Goal: Book appointment/travel/reservation

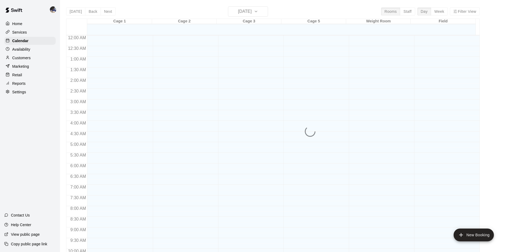
scroll to position [252, 0]
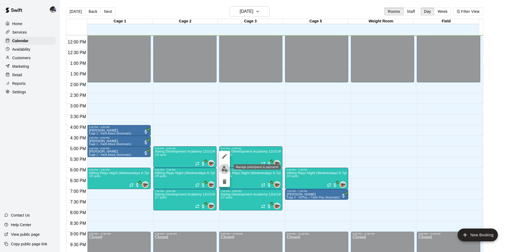
click at [225, 170] on img "edit" at bounding box center [225, 169] width 6 height 6
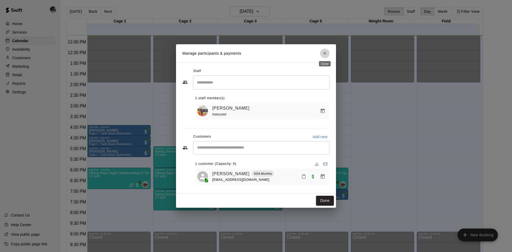
click at [324, 55] on icon "Close" at bounding box center [324, 53] width 5 height 5
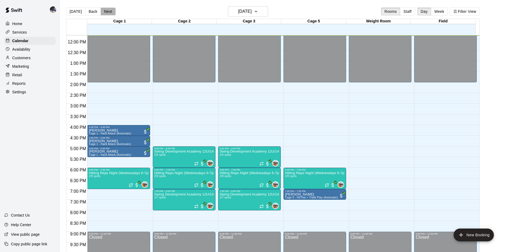
click at [104, 14] on button "Next" at bounding box center [108, 11] width 15 height 8
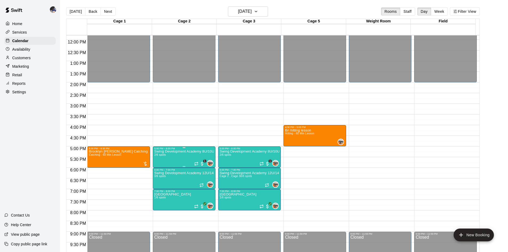
click at [165, 152] on p "Swing Development Academy 8U/10U" at bounding box center [184, 152] width 60 height 0
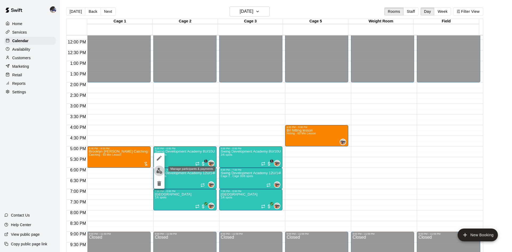
click at [159, 172] on img "edit" at bounding box center [159, 171] width 6 height 6
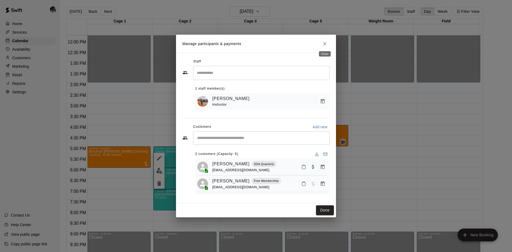
click at [321, 42] on button "Close" at bounding box center [325, 44] width 10 height 10
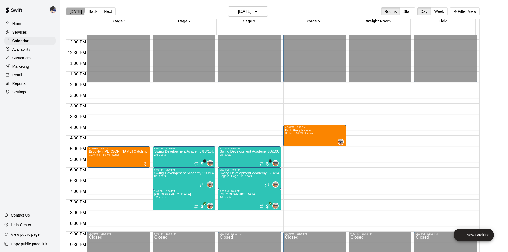
click at [71, 9] on button "[DATE]" at bounding box center [75, 11] width 19 height 8
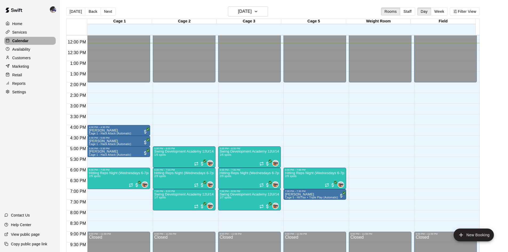
click at [27, 42] on p "Calendar" at bounding box center [20, 40] width 16 height 5
click at [254, 7] on button "[DATE]" at bounding box center [248, 11] width 40 height 10
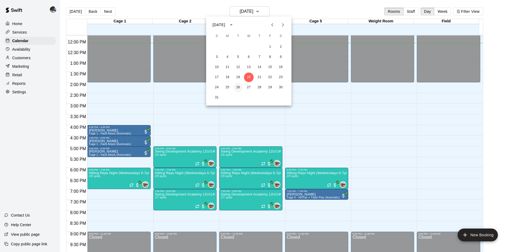
click at [238, 86] on button "26" at bounding box center [238, 88] width 10 height 10
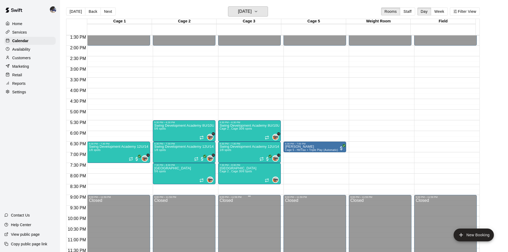
scroll to position [290, 0]
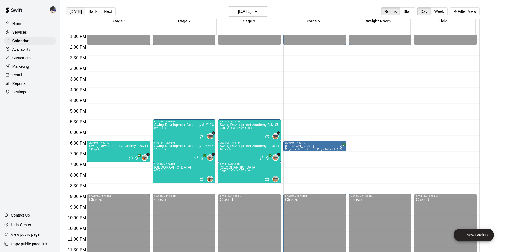
click at [75, 12] on button "[DATE]" at bounding box center [75, 11] width 19 height 8
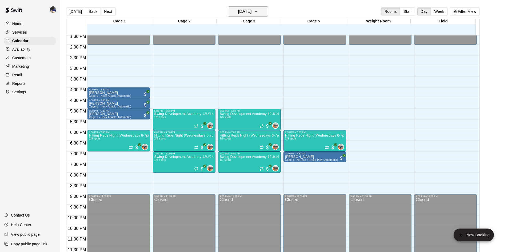
click at [243, 8] on h6 "[DATE]" at bounding box center [245, 11] width 14 height 7
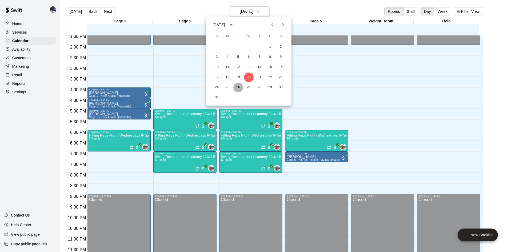
click at [236, 88] on button "26" at bounding box center [238, 88] width 10 height 10
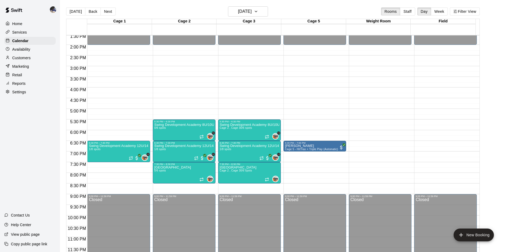
scroll to position [290, 0]
click at [21, 34] on p "Services" at bounding box center [19, 32] width 15 height 5
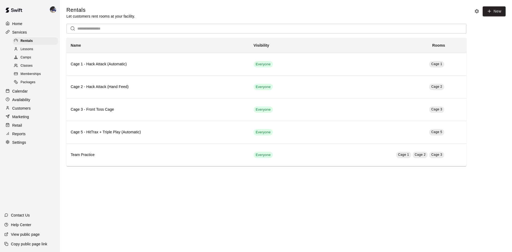
click at [24, 77] on span "Memberships" at bounding box center [31, 74] width 20 height 5
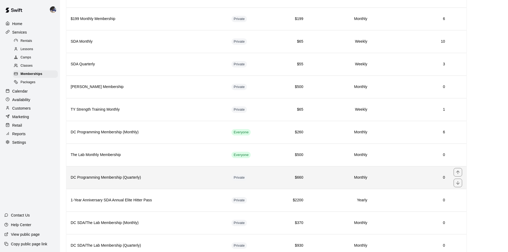
scroll to position [225, 0]
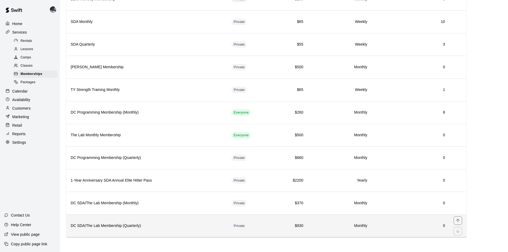
click at [115, 225] on h6 "DC SDA/The Lab Membership (Quarterly)" at bounding box center [147, 226] width 152 height 6
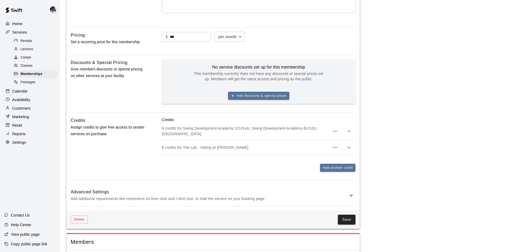
scroll to position [169, 0]
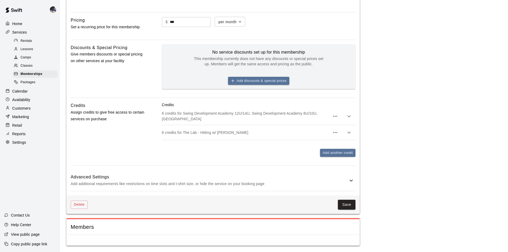
click at [22, 94] on p "Calendar" at bounding box center [19, 91] width 15 height 5
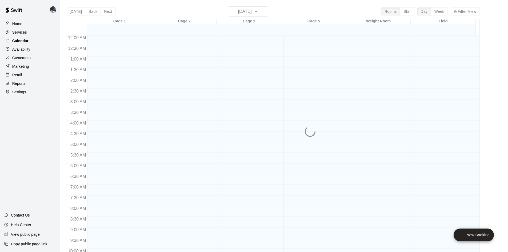
scroll to position [274, 0]
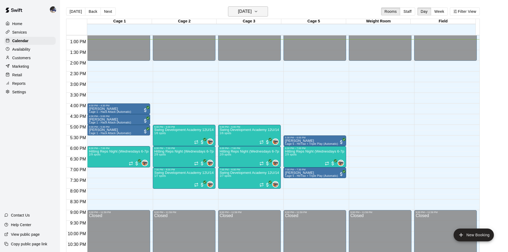
click at [249, 13] on h6 "[DATE]" at bounding box center [245, 11] width 14 height 7
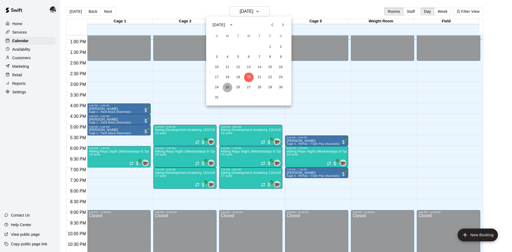
click at [226, 87] on button "25" at bounding box center [228, 88] width 10 height 10
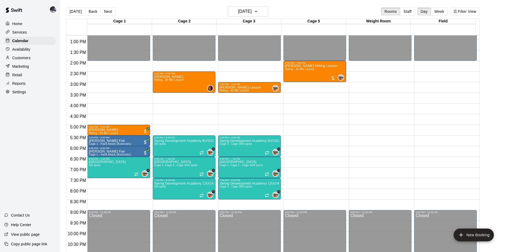
click at [107, 10] on button "Next" at bounding box center [108, 11] width 15 height 8
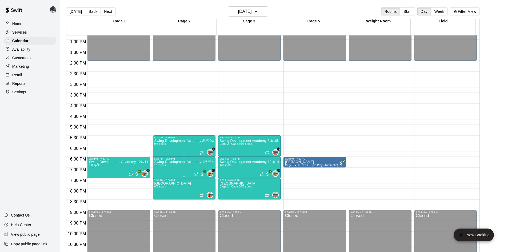
click at [172, 162] on p "Swing Development Academy 12U/14U" at bounding box center [184, 162] width 60 height 0
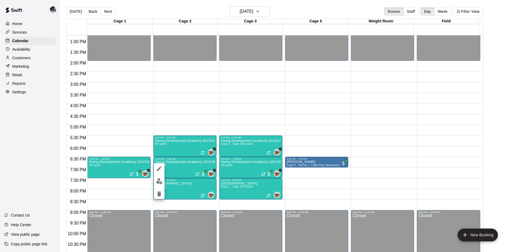
click at [160, 179] on img "edit" at bounding box center [159, 181] width 6 height 6
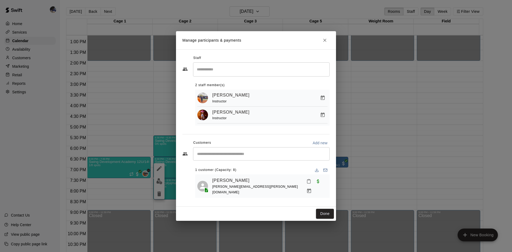
click at [227, 157] on input "Start typing to search customers..." at bounding box center [262, 153] width 132 height 5
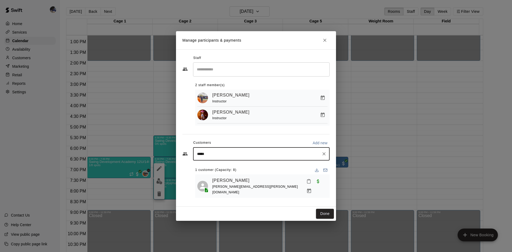
type input "******"
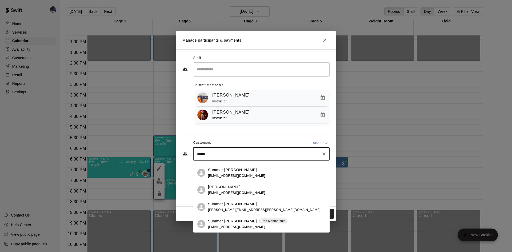
click at [232, 222] on p "Summer [PERSON_NAME]" at bounding box center [232, 222] width 49 height 6
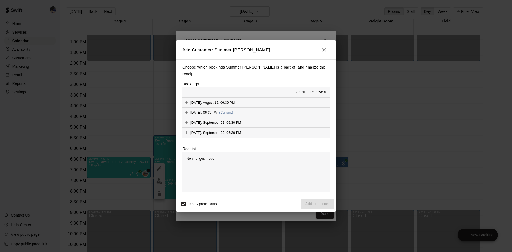
click at [254, 108] on button "Tuesday, August 26: 06:30 PM (Current)" at bounding box center [256, 113] width 147 height 10
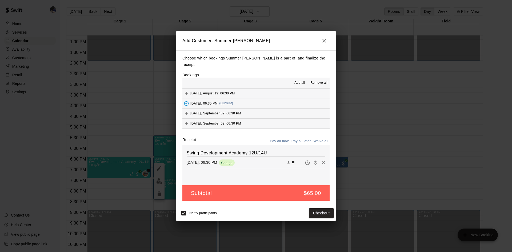
click at [296, 137] on button "Pay all later" at bounding box center [301, 141] width 22 height 8
click at [309, 209] on button "Add customer" at bounding box center [317, 213] width 33 height 10
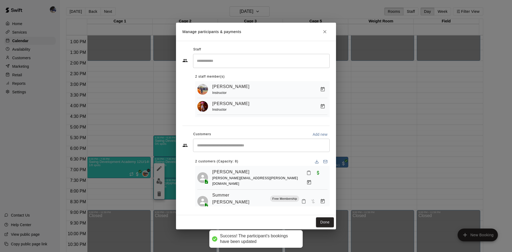
click at [323, 33] on icon "Close" at bounding box center [324, 31] width 5 height 5
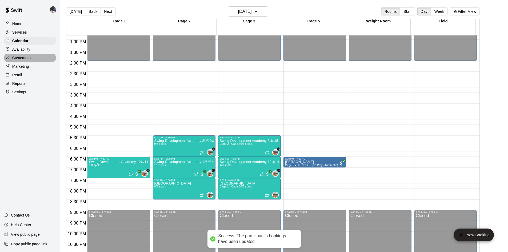
click at [30, 55] on div "Customers" at bounding box center [29, 58] width 51 height 8
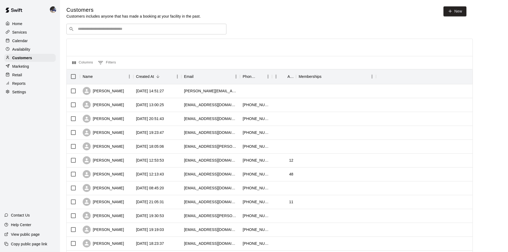
click at [104, 34] on div "​ ​" at bounding box center [146, 29] width 160 height 11
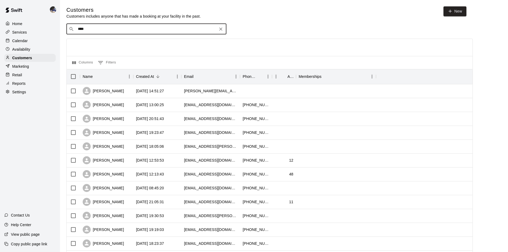
type input "*****"
click at [98, 46] on span "minerpad@sbcglobal.net" at bounding box center [109, 47] width 57 height 4
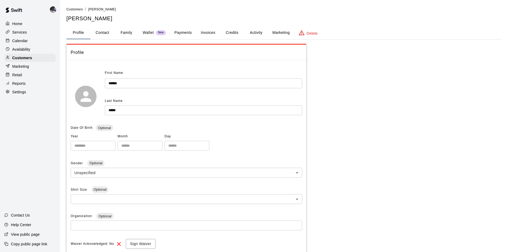
click at [19, 39] on p "Calendar" at bounding box center [19, 40] width 15 height 5
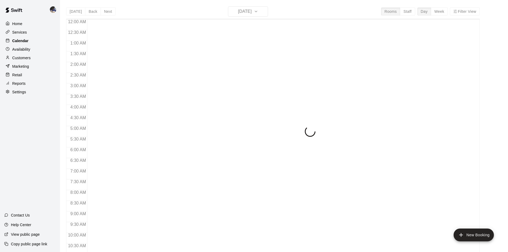
scroll to position [274, 0]
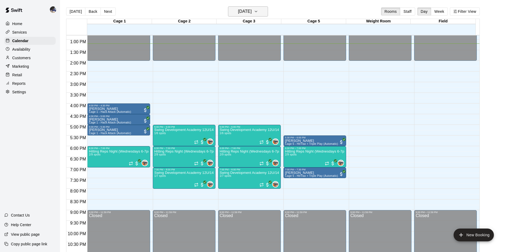
click at [249, 12] on h6 "[DATE]" at bounding box center [245, 11] width 14 height 7
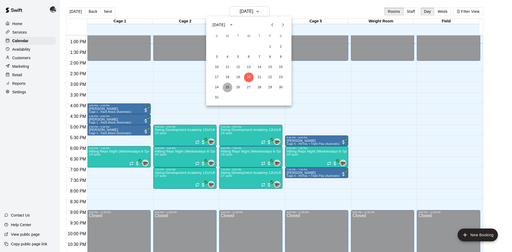
click at [227, 86] on button "25" at bounding box center [228, 88] width 10 height 10
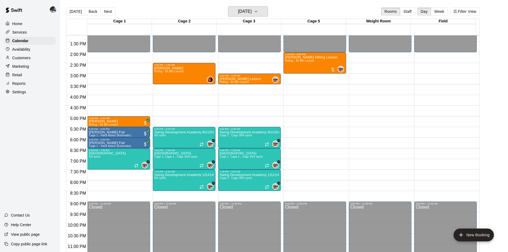
scroll to position [290, 0]
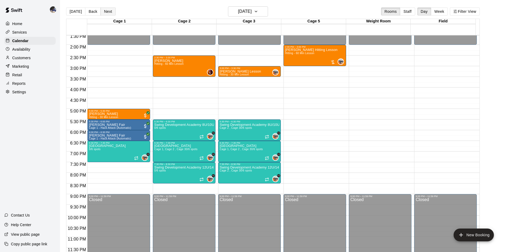
click at [109, 13] on button "Next" at bounding box center [108, 11] width 15 height 8
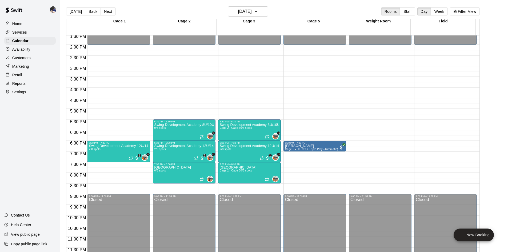
click at [60, 11] on main "Today Back Next Tuesday Aug 26 Rooms Staff Day Week Filter View Cage 1 26 Tue C…" at bounding box center [284, 130] width 448 height 261
click at [70, 11] on button "[DATE]" at bounding box center [75, 11] width 19 height 8
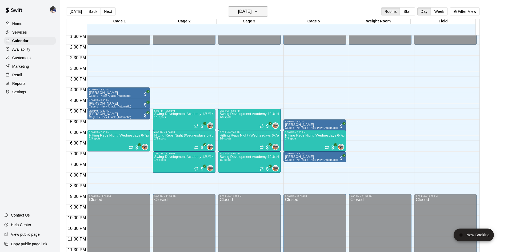
click at [243, 12] on h6 "[DATE]" at bounding box center [245, 11] width 14 height 7
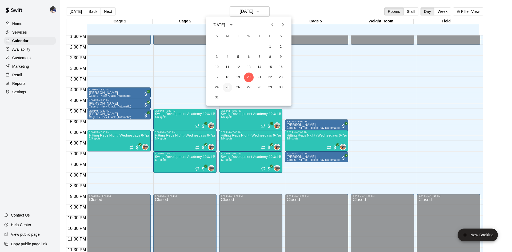
click at [228, 88] on button "25" at bounding box center [228, 88] width 10 height 10
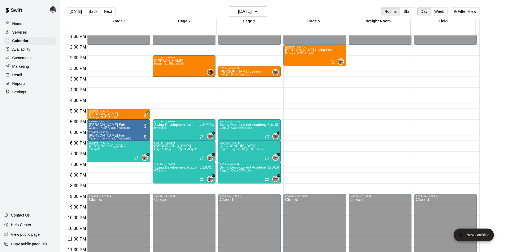
click at [104, 19] on div "Cage 1" at bounding box center [119, 21] width 65 height 5
click at [104, 13] on button "Next" at bounding box center [108, 11] width 15 height 8
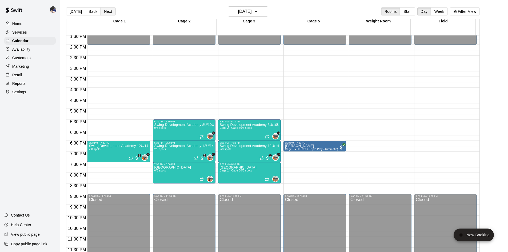
click at [109, 8] on button "Next" at bounding box center [108, 11] width 15 height 8
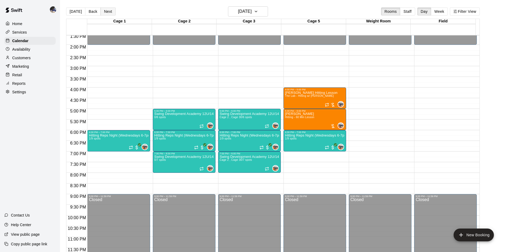
click at [105, 13] on button "Next" at bounding box center [108, 11] width 15 height 8
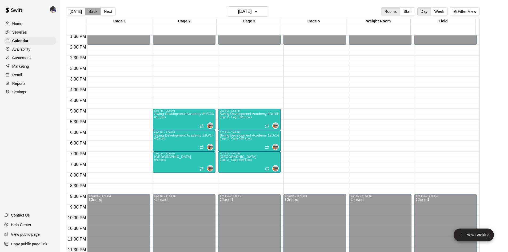
click at [93, 12] on button "Back" at bounding box center [93, 11] width 16 height 8
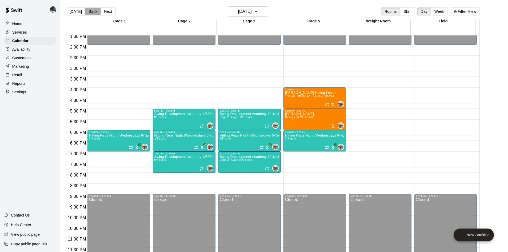
click at [93, 12] on button "Back" at bounding box center [93, 11] width 16 height 8
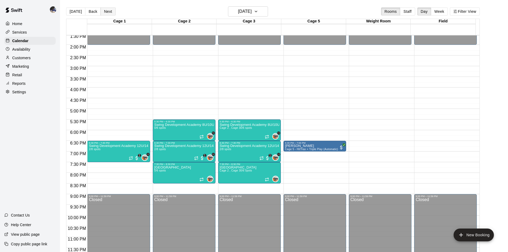
click at [108, 11] on button "Next" at bounding box center [108, 11] width 15 height 8
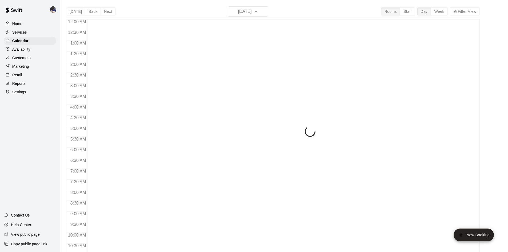
scroll to position [274, 0]
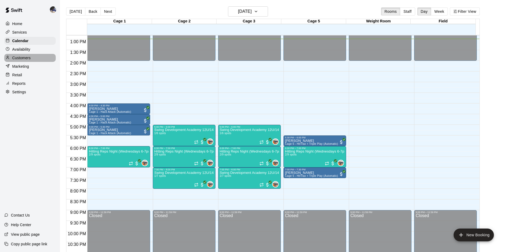
click at [15, 59] on p "Customers" at bounding box center [21, 57] width 18 height 5
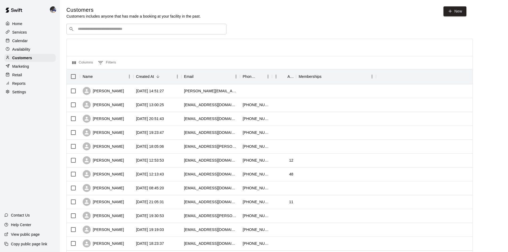
click at [103, 32] on input "Search customers by name or email" at bounding box center [150, 28] width 148 height 5
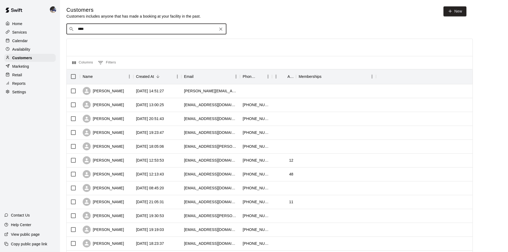
type input "*****"
click at [107, 44] on div "Robert Miner minerpad@sbcglobal.net" at bounding box center [109, 43] width 57 height 11
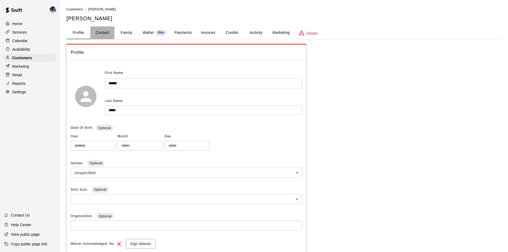
click at [108, 33] on button "Contact" at bounding box center [102, 32] width 24 height 13
select select "**"
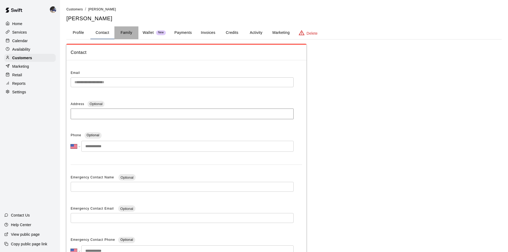
click at [126, 33] on button "Family" at bounding box center [126, 32] width 24 height 13
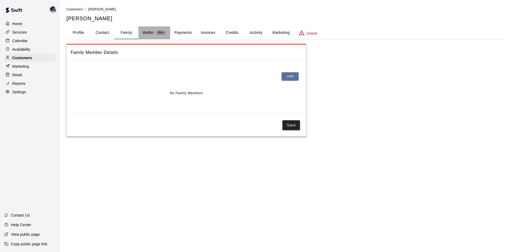
click at [144, 31] on p "Wallet" at bounding box center [148, 33] width 11 height 6
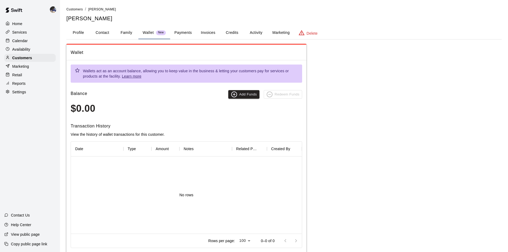
click at [185, 33] on button "Payments" at bounding box center [183, 32] width 26 height 13
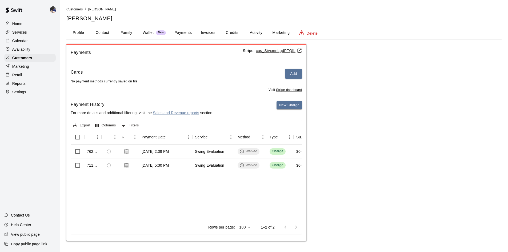
click at [34, 42] on div "Calendar" at bounding box center [29, 41] width 51 height 8
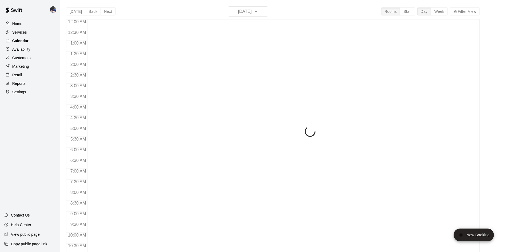
scroll to position [274, 0]
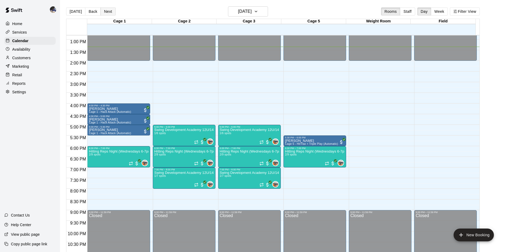
click at [110, 13] on button "Next" at bounding box center [108, 11] width 15 height 8
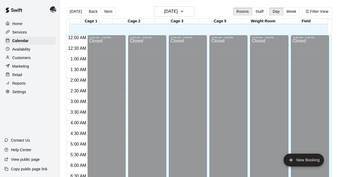
scroll to position [273, 0]
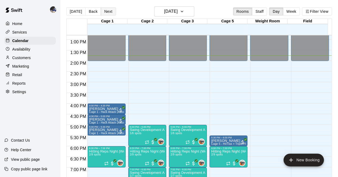
click at [103, 14] on button "Next" at bounding box center [108, 11] width 15 height 8
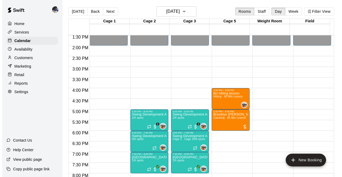
scroll to position [300, 0]
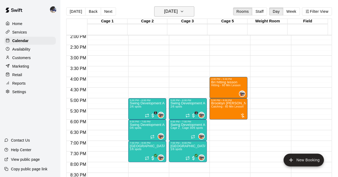
click at [171, 14] on h6 "[DATE]" at bounding box center [171, 11] width 14 height 7
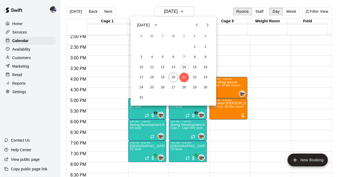
click at [183, 64] on button "14" at bounding box center [184, 68] width 10 height 10
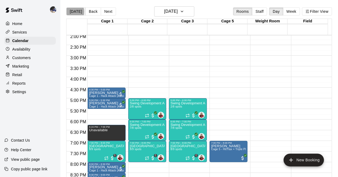
click at [70, 12] on button "[DATE]" at bounding box center [75, 11] width 19 height 8
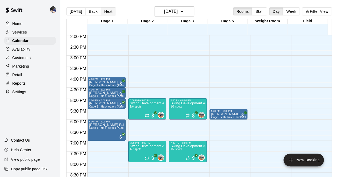
click at [106, 12] on button "Next" at bounding box center [108, 11] width 15 height 8
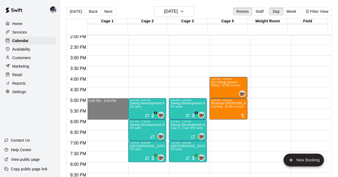
drag, startPoint x: 113, startPoint y: 100, endPoint x: 115, endPoint y: 118, distance: 19.0
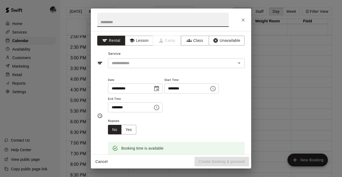
click at [147, 70] on div "**********" at bounding box center [171, 93] width 160 height 124
click at [148, 65] on input "text" at bounding box center [168, 63] width 118 height 7
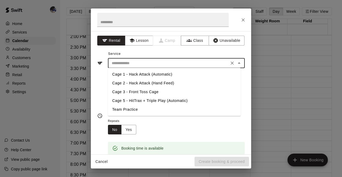
click at [140, 77] on li "Cage 1 - Hack Attack (Automatic)" at bounding box center [174, 74] width 133 height 9
type input "**********"
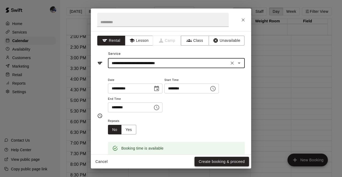
click at [203, 163] on button "Create booking & proceed" at bounding box center [221, 162] width 54 height 10
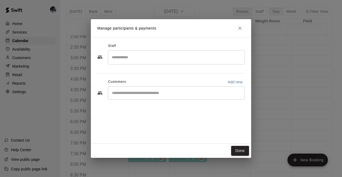
click at [132, 65] on div "​" at bounding box center [170, 57] width 147 height 14
click at [134, 56] on input "Search staff" at bounding box center [176, 57] width 132 height 9
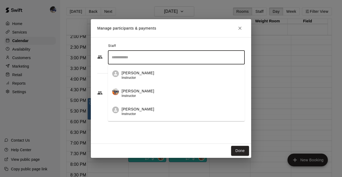
click at [141, 144] on div "Done" at bounding box center [171, 151] width 160 height 14
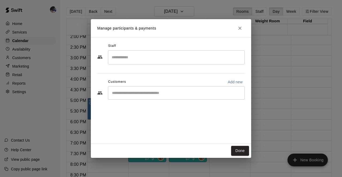
click at [142, 97] on div "​" at bounding box center [176, 92] width 137 height 13
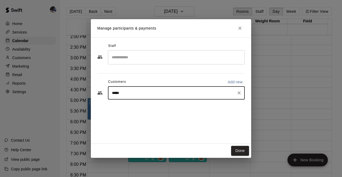
type input "******"
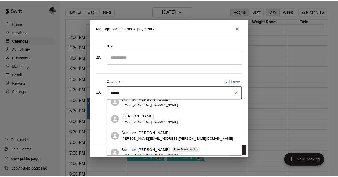
scroll to position [11, 0]
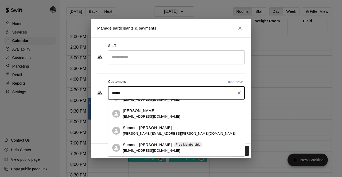
click at [143, 144] on p "Summer [PERSON_NAME]" at bounding box center [147, 145] width 49 height 6
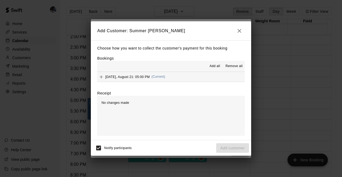
click at [163, 78] on span "(Current)" at bounding box center [158, 77] width 14 height 4
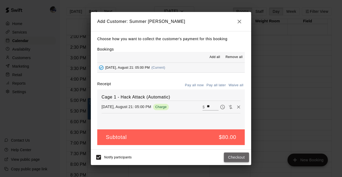
click at [232, 159] on button "Checkout" at bounding box center [236, 158] width 25 height 10
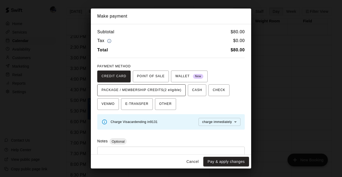
click at [160, 92] on span "PACKAGE / MEMBERSHIP CREDITS (2 eligible)" at bounding box center [141, 90] width 80 height 9
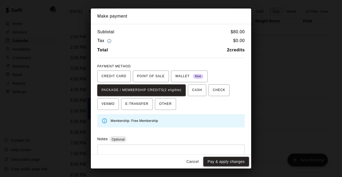
click at [226, 159] on button "Pay & apply changes" at bounding box center [226, 162] width 46 height 10
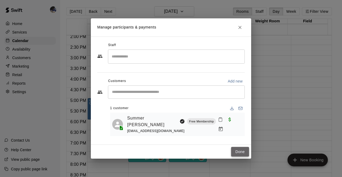
click at [241, 154] on button "Done" at bounding box center [240, 152] width 18 height 10
